Goal: Complete application form

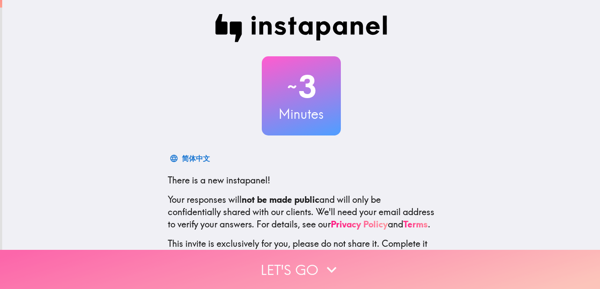
click at [334, 260] on icon "button" at bounding box center [331, 269] width 19 height 19
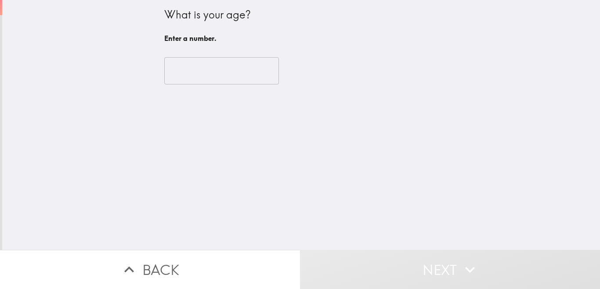
click at [193, 70] on input "number" at bounding box center [221, 70] width 115 height 27
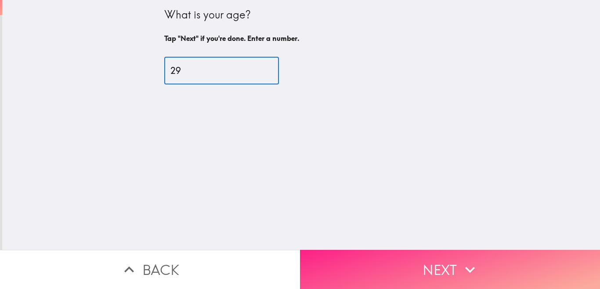
type input "29"
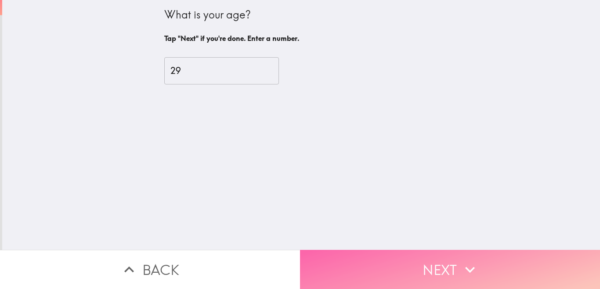
click at [414, 262] on button "Next" at bounding box center [450, 269] width 300 height 39
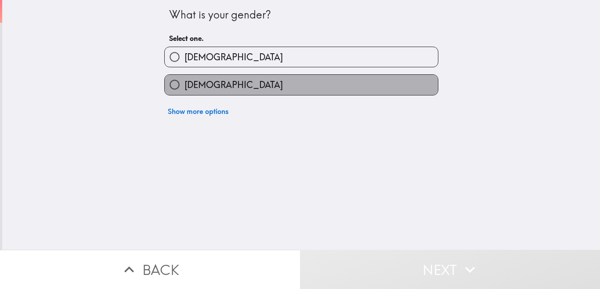
click at [196, 84] on span "[DEMOGRAPHIC_DATA]" at bounding box center [234, 85] width 98 height 12
click at [185, 84] on input "[DEMOGRAPHIC_DATA]" at bounding box center [175, 85] width 20 height 20
radio input "true"
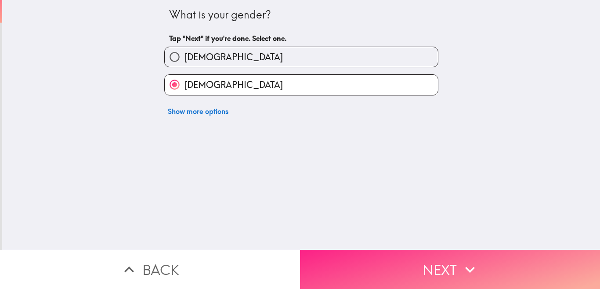
click at [423, 254] on button "Next" at bounding box center [450, 269] width 300 height 39
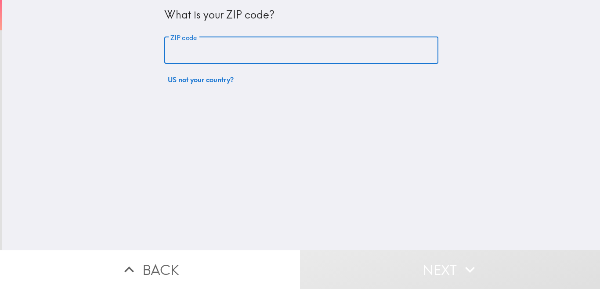
click at [219, 52] on input "ZIP code" at bounding box center [301, 50] width 274 height 27
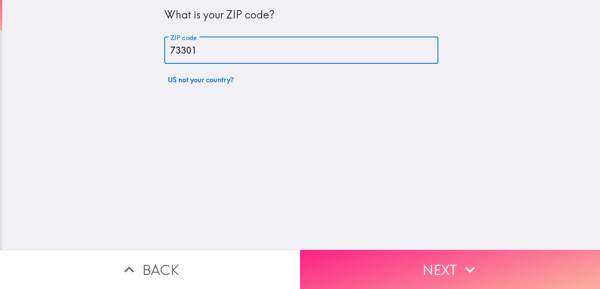
type input "73301"
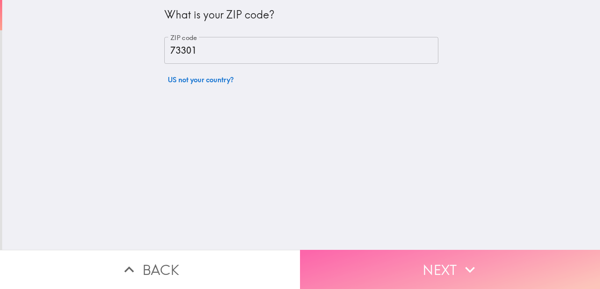
click at [408, 256] on button "Next" at bounding box center [450, 269] width 300 height 39
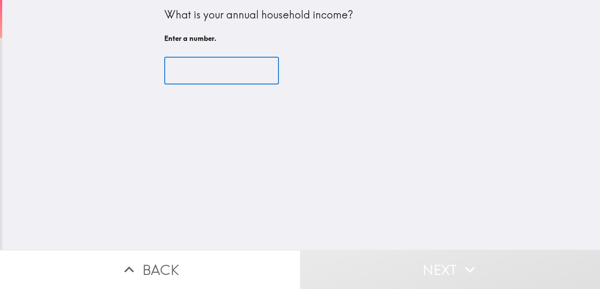
click at [193, 76] on input "number" at bounding box center [221, 70] width 115 height 27
click at [254, 72] on input "-1" at bounding box center [221, 70] width 115 height 27
click at [256, 67] on input "0" at bounding box center [221, 70] width 115 height 27
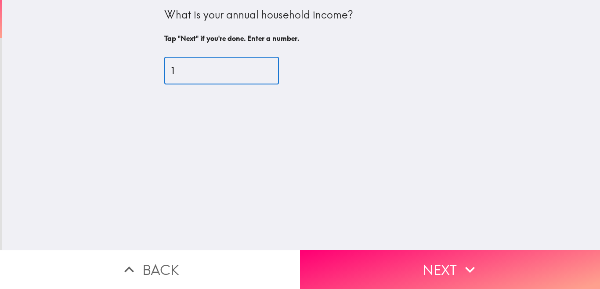
click at [256, 67] on input "1" at bounding box center [221, 70] width 115 height 27
click at [256, 67] on input "2" at bounding box center [221, 70] width 115 height 27
drag, startPoint x: 256, startPoint y: 67, endPoint x: 246, endPoint y: 62, distance: 11.4
click at [246, 62] on input "63" at bounding box center [221, 70] width 115 height 27
click at [220, 73] on input "63" at bounding box center [221, 70] width 115 height 27
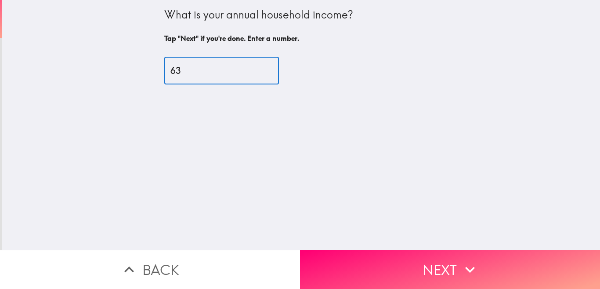
type input "6"
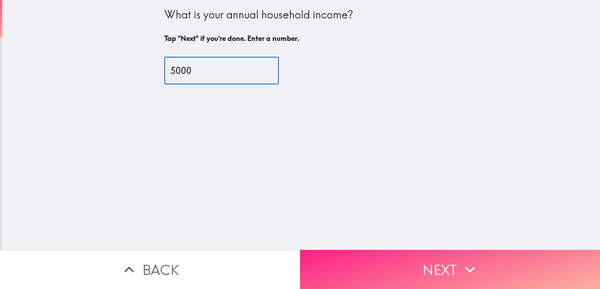
type input "5000"
click at [426, 262] on button "Next" at bounding box center [450, 269] width 300 height 39
